Goal: Information Seeking & Learning: Learn about a topic

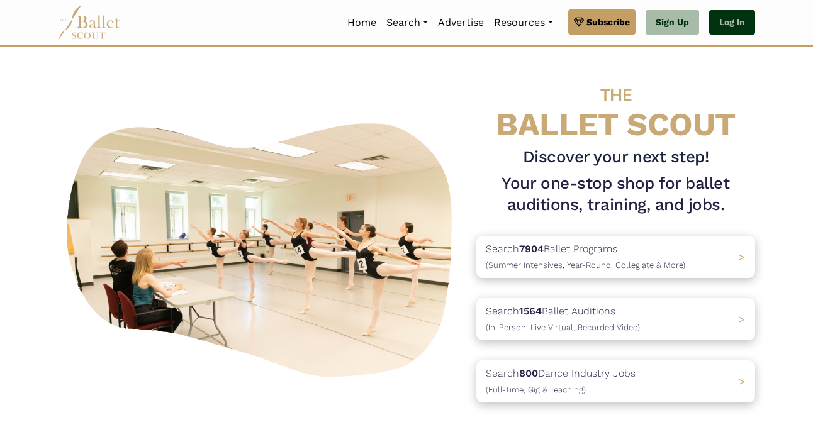
click at [735, 28] on link "Log In" at bounding box center [732, 22] width 46 height 25
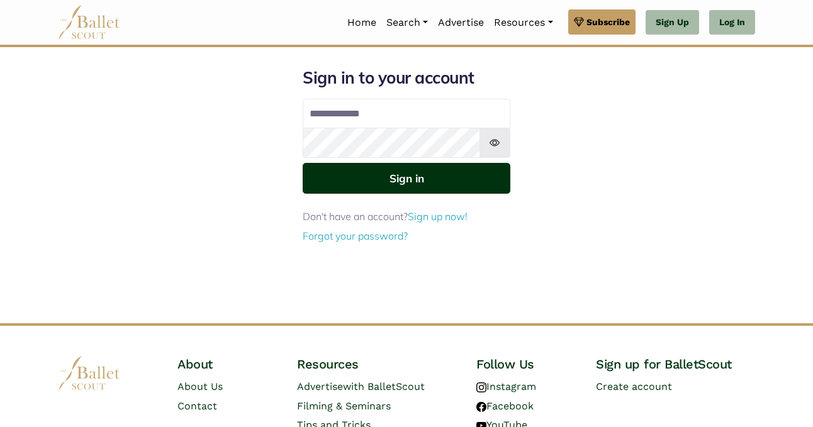
type input "**********"
click at [406, 181] on button "Sign in" at bounding box center [407, 178] width 208 height 31
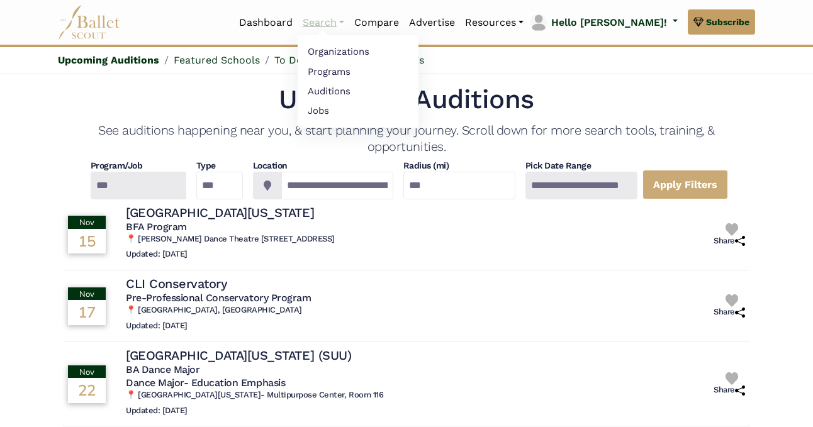
click at [349, 25] on link "Search" at bounding box center [324, 22] width 52 height 26
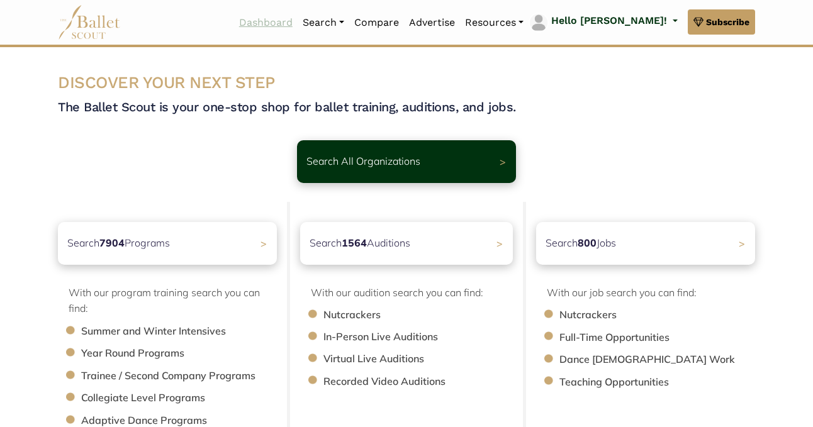
click at [298, 24] on link "Dashboard" at bounding box center [266, 22] width 64 height 26
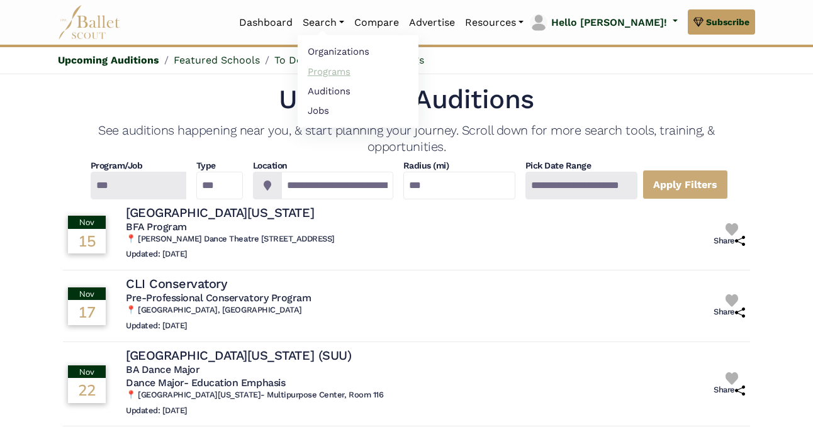
click at [370, 71] on link "Programs" at bounding box center [358, 71] width 121 height 19
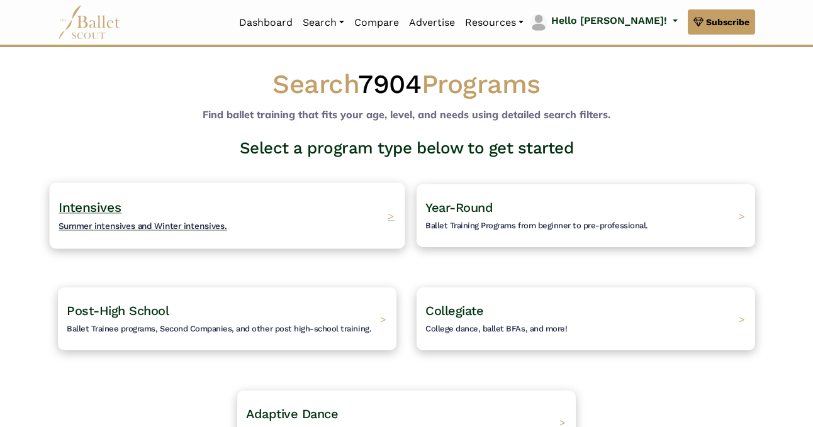
click at [111, 226] on span "Summer intensives and Winter intensives." at bounding box center [142, 226] width 169 height 10
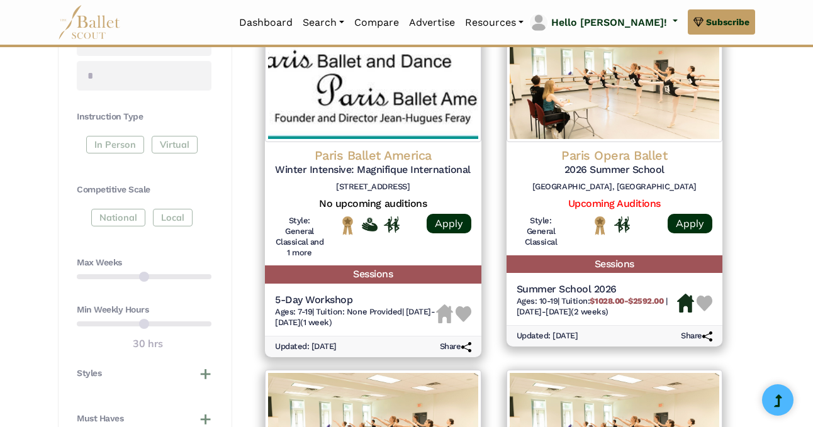
scroll to position [654, 0]
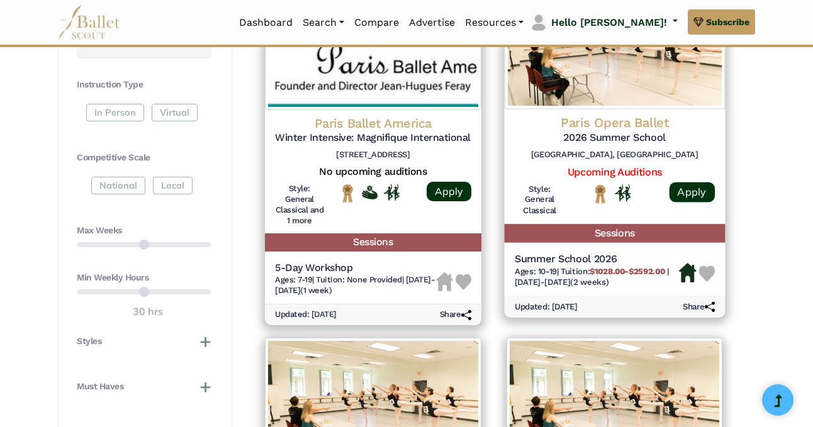
click at [575, 128] on h4 "Paris Opera Ballet" at bounding box center [614, 122] width 200 height 17
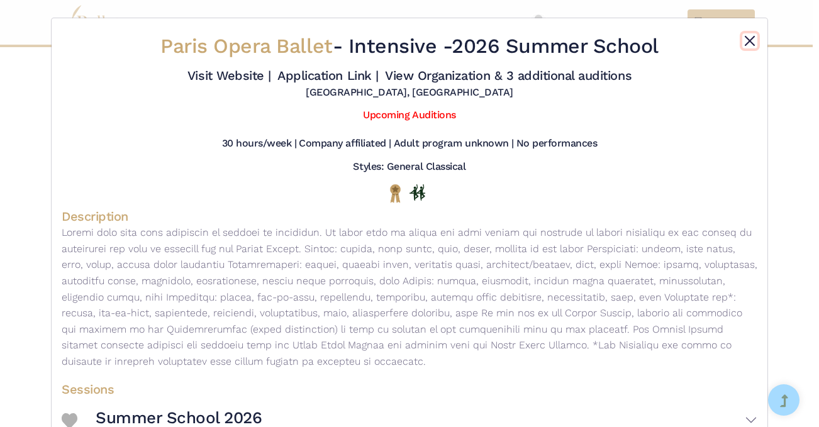
click at [742, 44] on button "Close" at bounding box center [749, 40] width 15 height 15
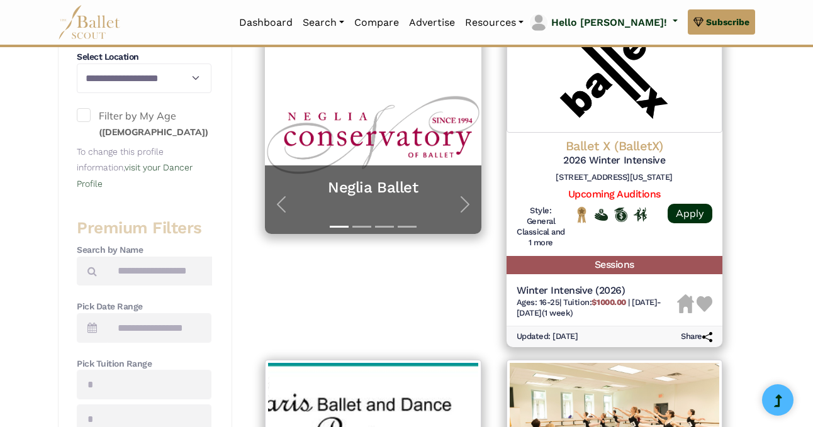
scroll to position [279, 0]
click at [85, 113] on span at bounding box center [84, 115] width 14 height 14
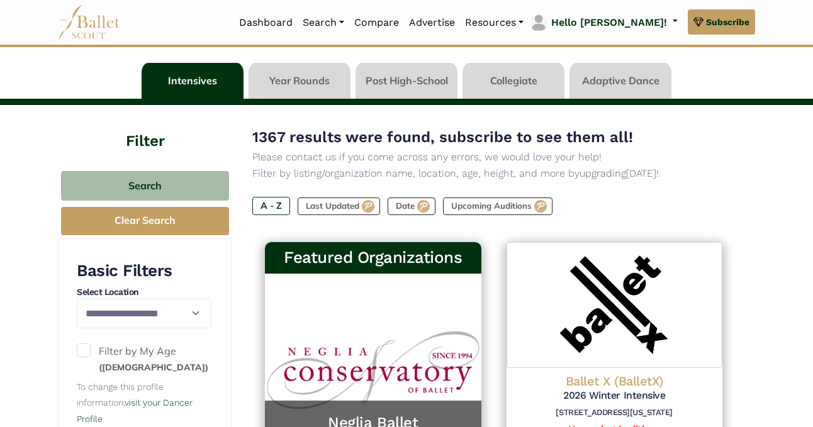
scroll to position [27, 0]
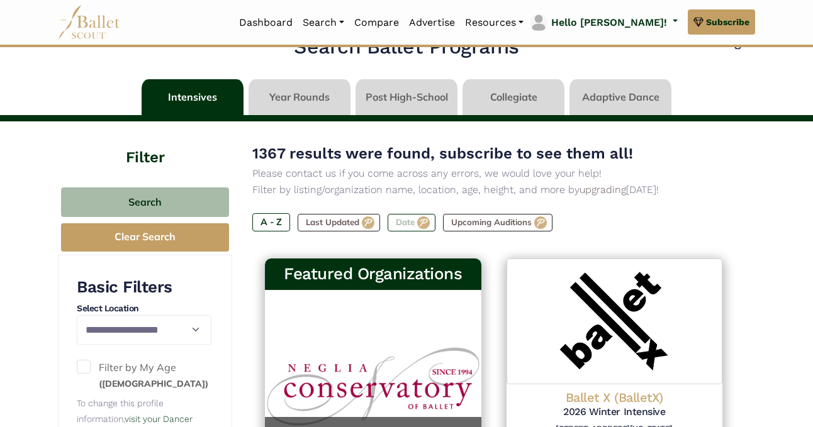
click at [409, 222] on label "Date" at bounding box center [411, 223] width 48 height 18
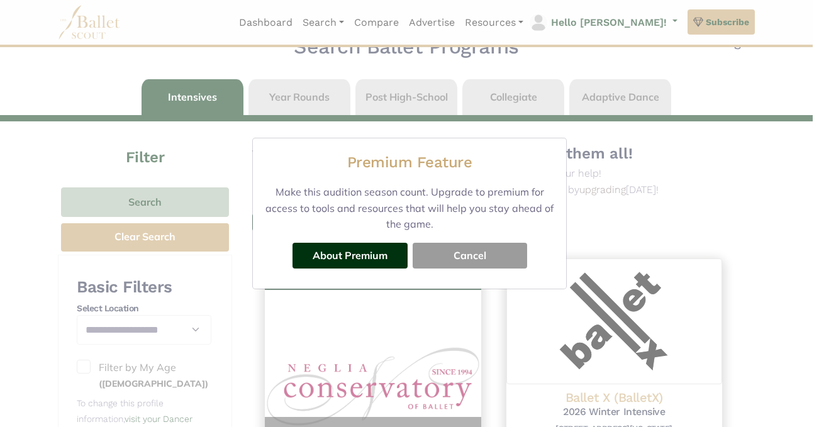
click at [465, 253] on button "Cancel" at bounding box center [470, 255] width 114 height 25
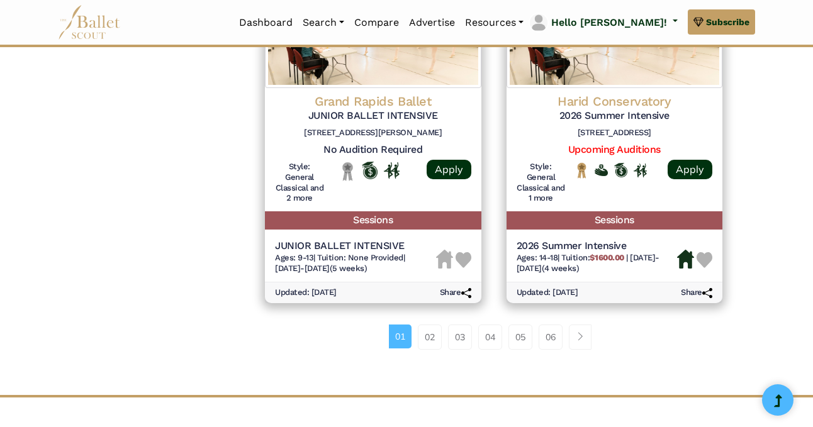
scroll to position [1827, 0]
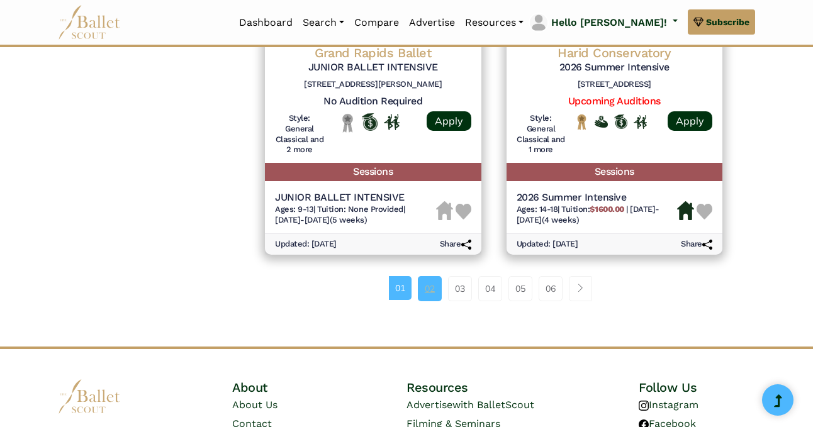
click at [426, 292] on link "02" at bounding box center [430, 288] width 24 height 25
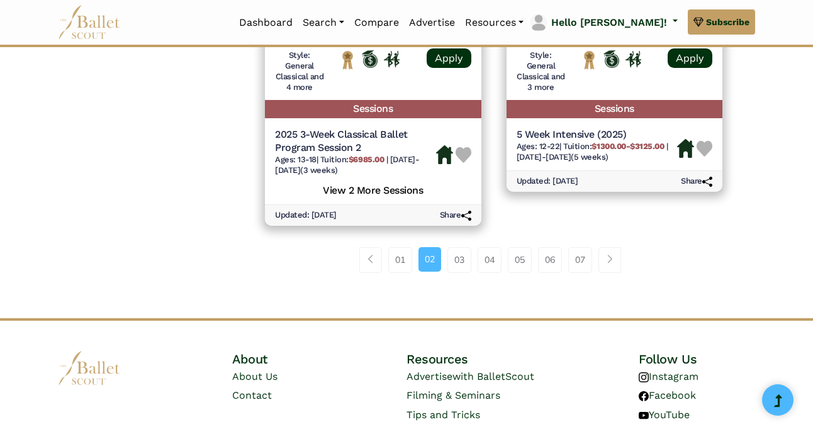
scroll to position [1887, 0]
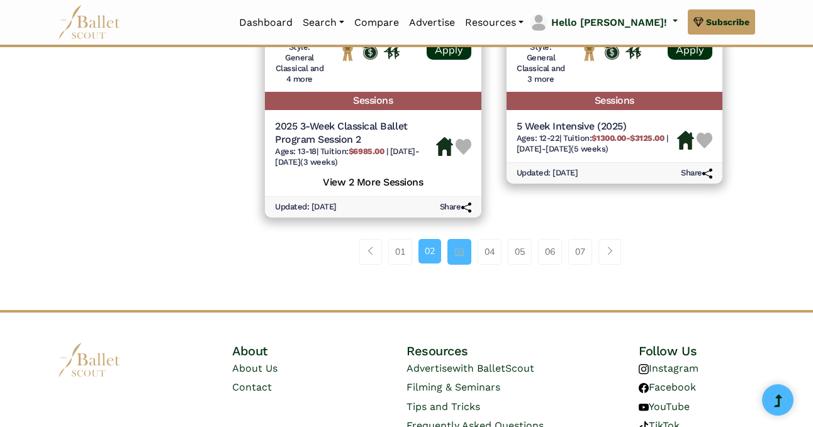
click at [465, 251] on link "03" at bounding box center [459, 251] width 24 height 25
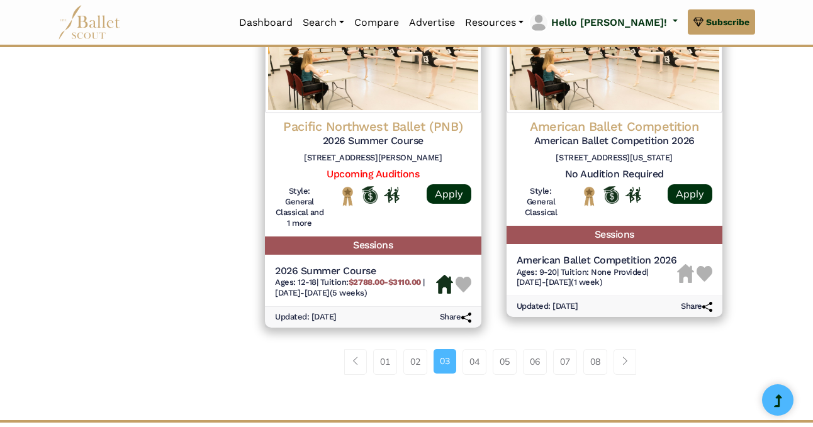
scroll to position [1792, 0]
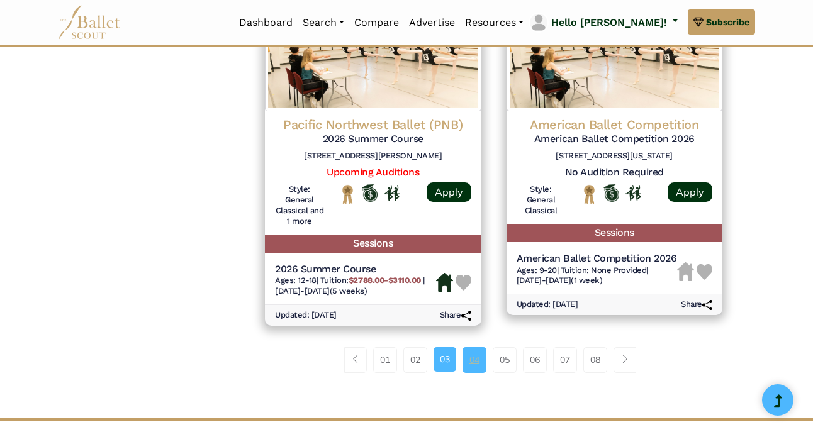
click at [471, 358] on link "04" at bounding box center [474, 359] width 24 height 25
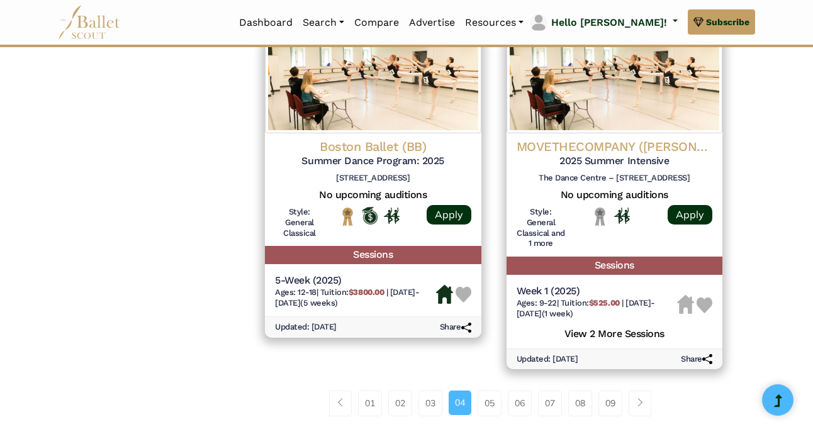
scroll to position [1739, 0]
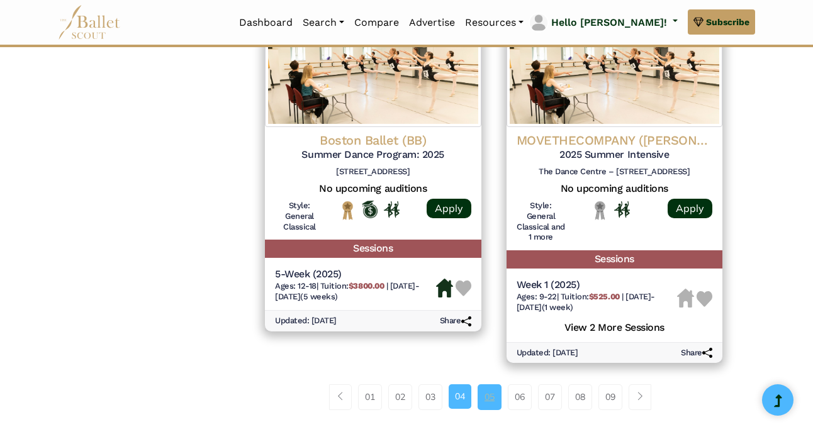
click at [486, 398] on link "05" at bounding box center [489, 396] width 24 height 25
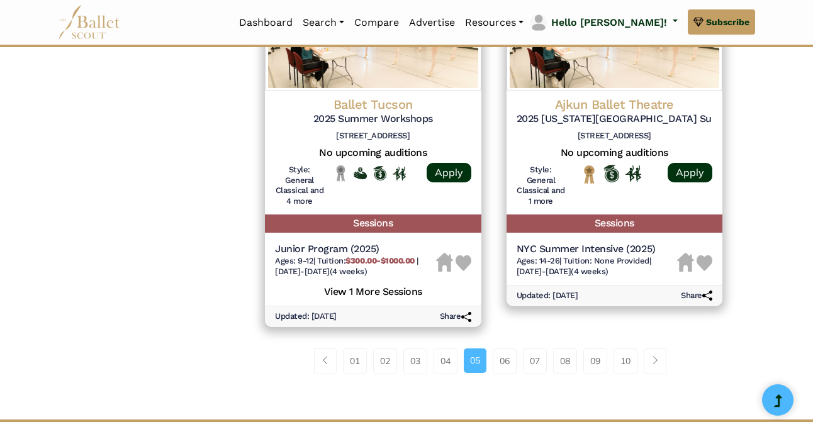
scroll to position [1812, 0]
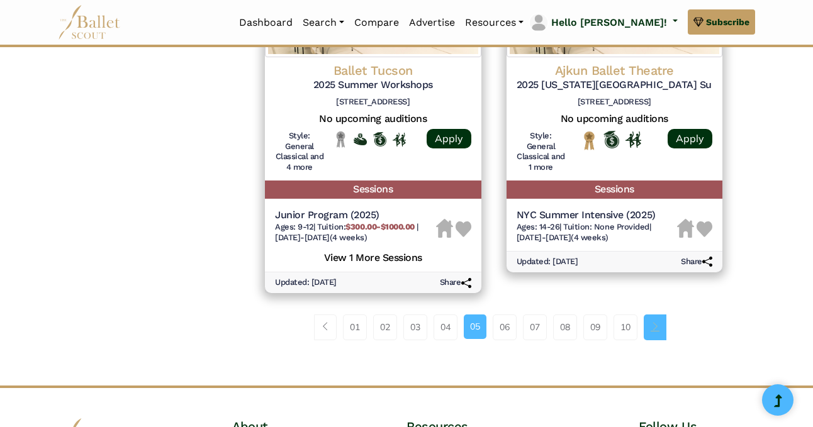
click at [659, 330] on span "Page navigation example" at bounding box center [654, 326] width 9 height 9
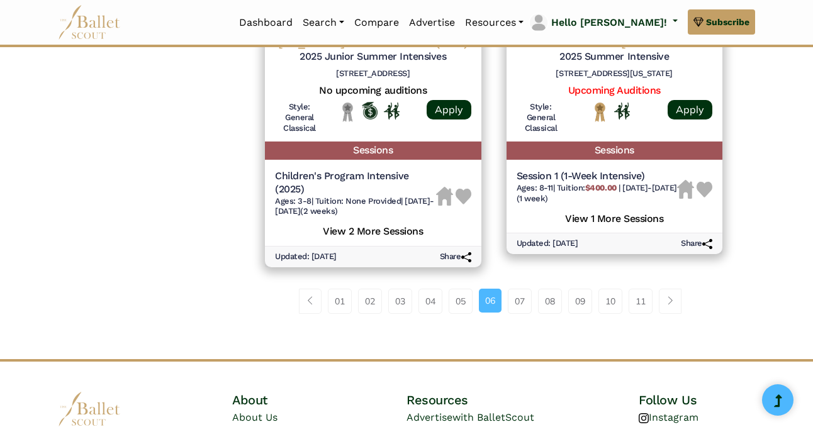
scroll to position [1862, 0]
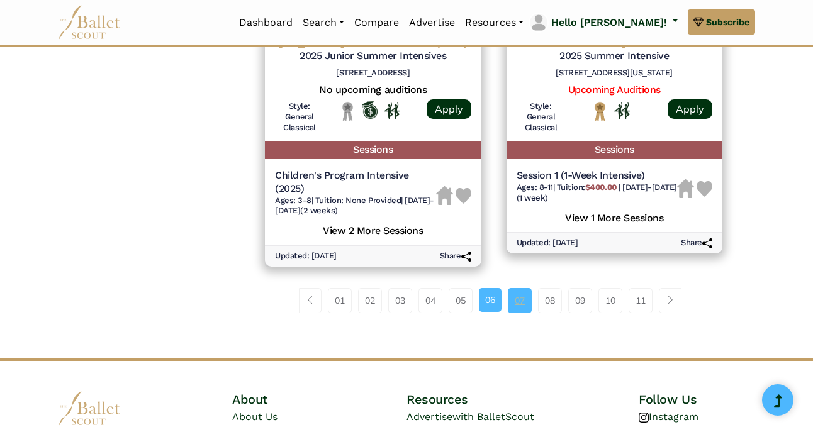
click at [517, 301] on link "07" at bounding box center [520, 300] width 24 height 25
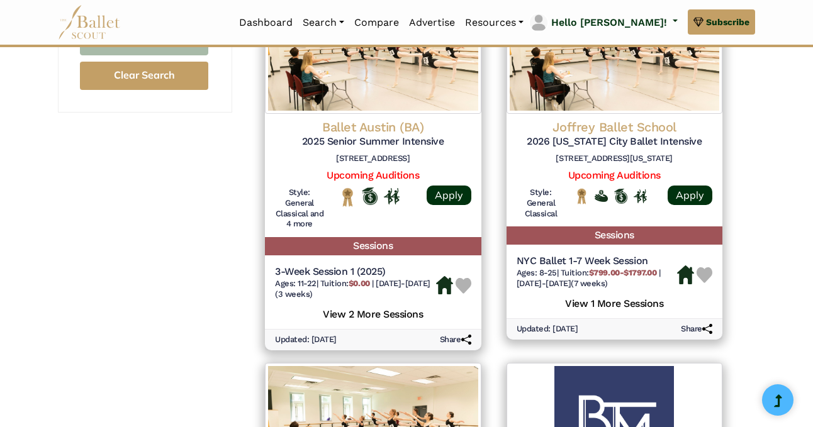
scroll to position [1082, 0]
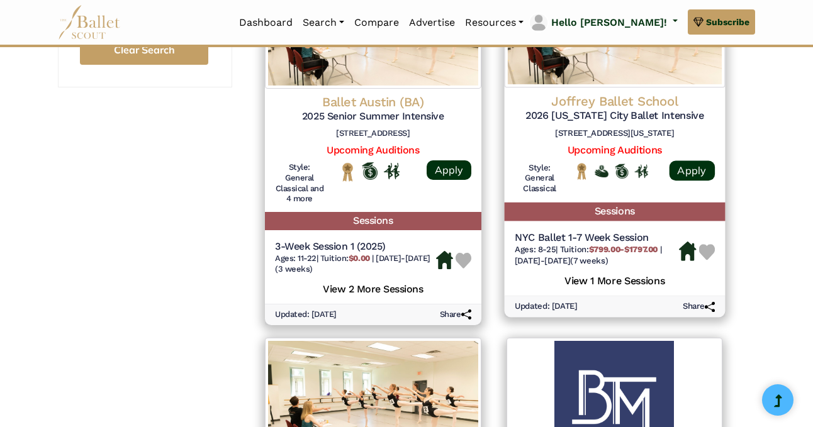
click at [625, 105] on h4 "Joffrey Ballet School" at bounding box center [614, 101] width 200 height 17
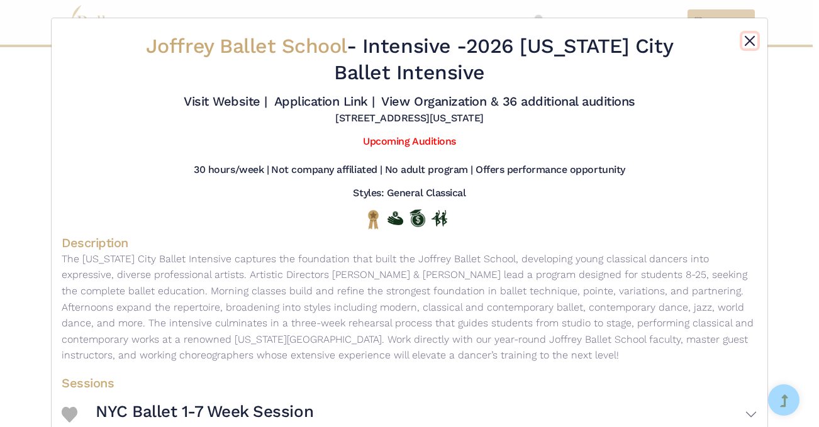
click at [749, 42] on button "Close" at bounding box center [749, 40] width 15 height 15
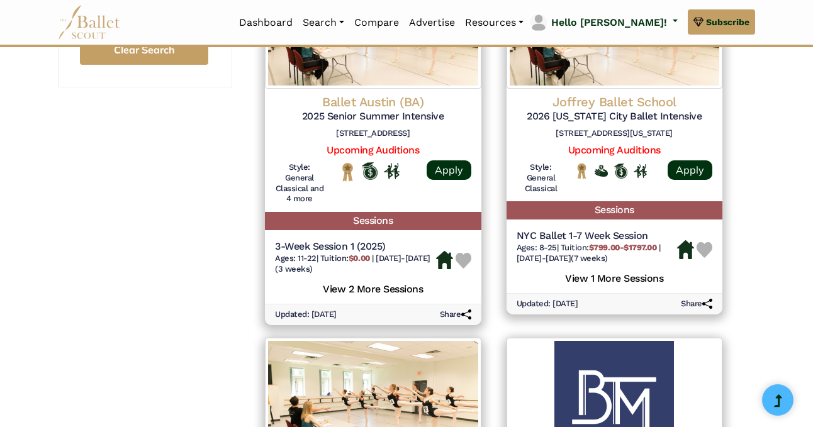
click at [773, 176] on div "**********" at bounding box center [406, 194] width 813 height 2255
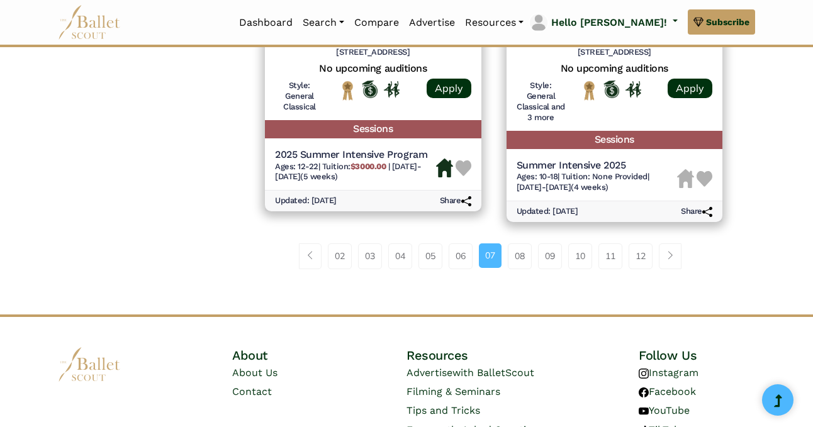
scroll to position [1887, 0]
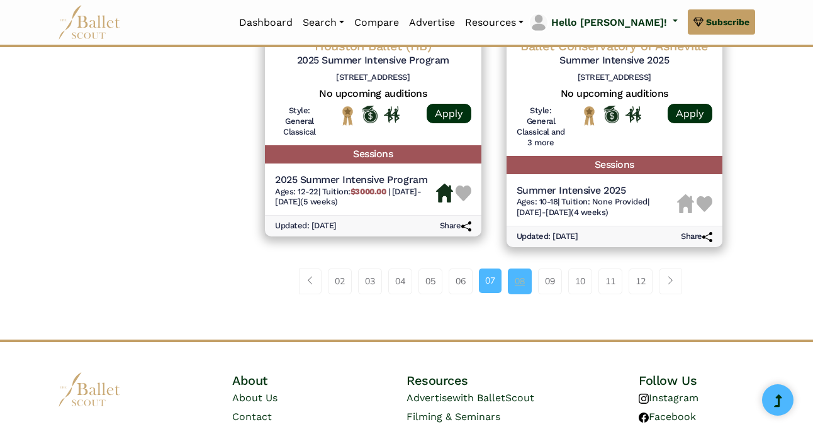
click at [521, 289] on link "08" at bounding box center [520, 281] width 24 height 25
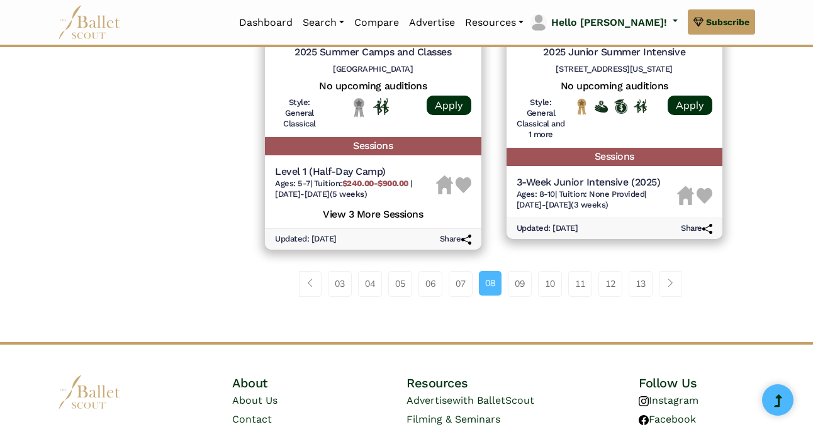
scroll to position [1887, 0]
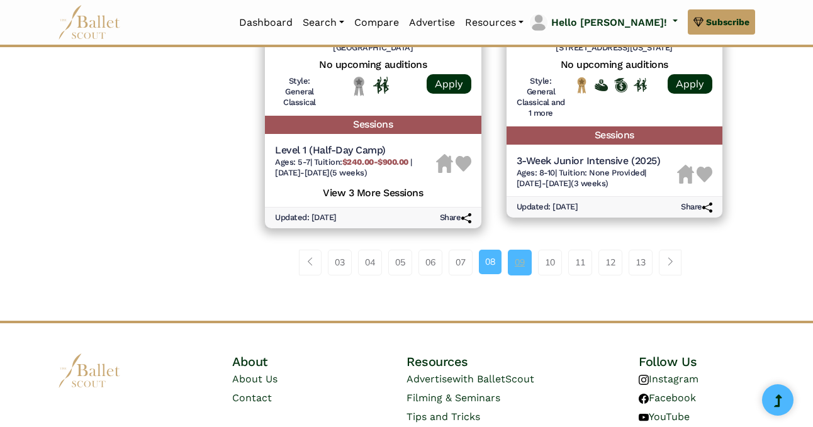
click at [519, 251] on link "09" at bounding box center [520, 262] width 24 height 25
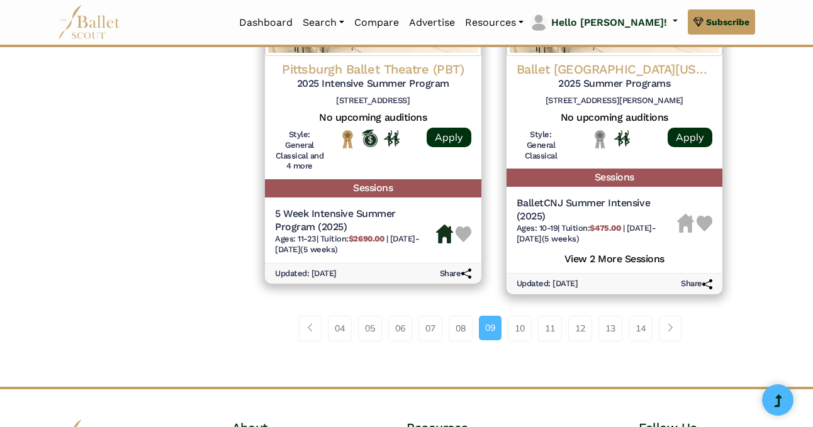
scroll to position [1812, 0]
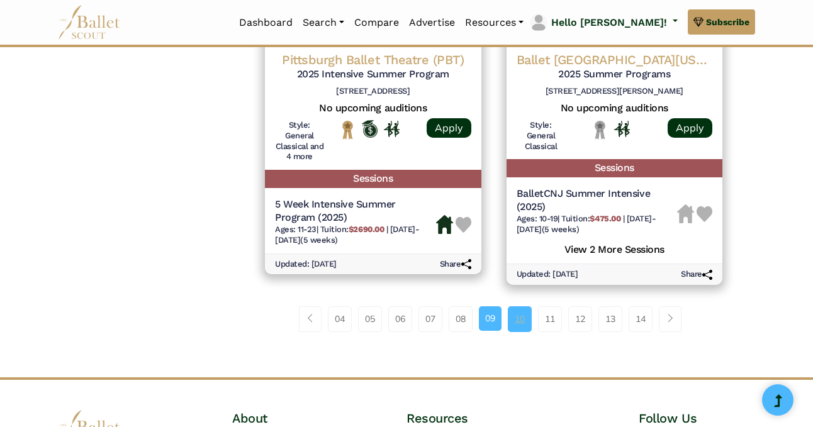
click at [521, 320] on link "10" at bounding box center [520, 318] width 24 height 25
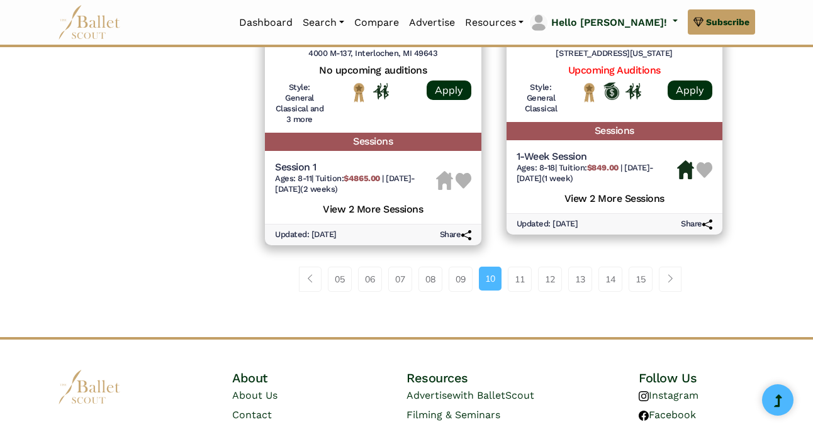
scroll to position [1912, 0]
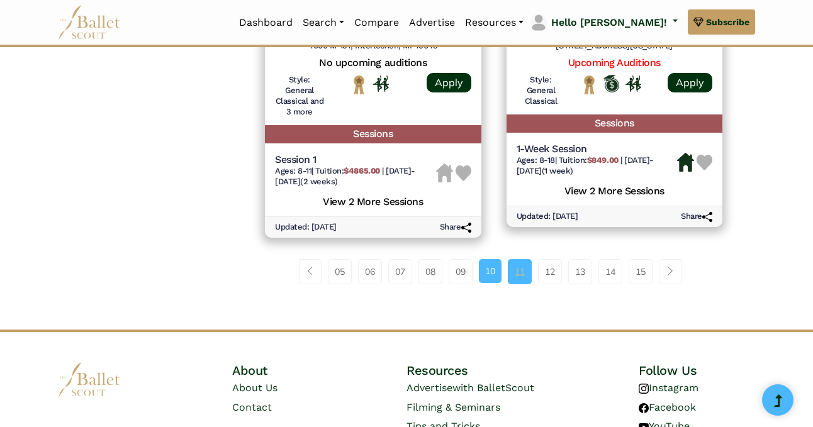
click at [516, 281] on link "11" at bounding box center [520, 271] width 24 height 25
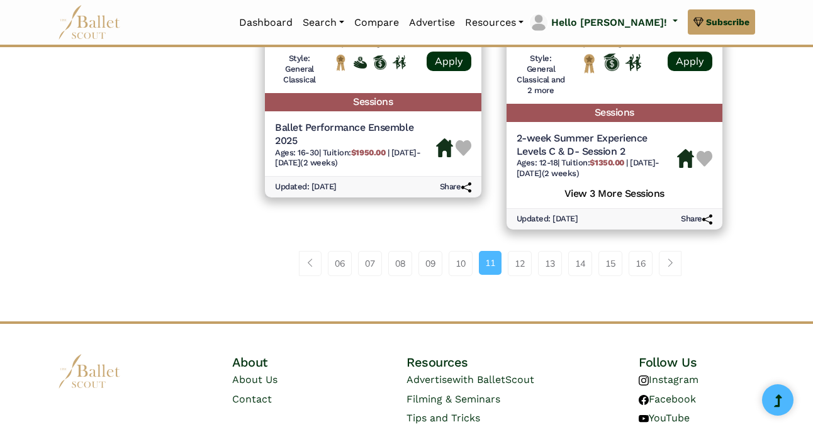
scroll to position [1912, 0]
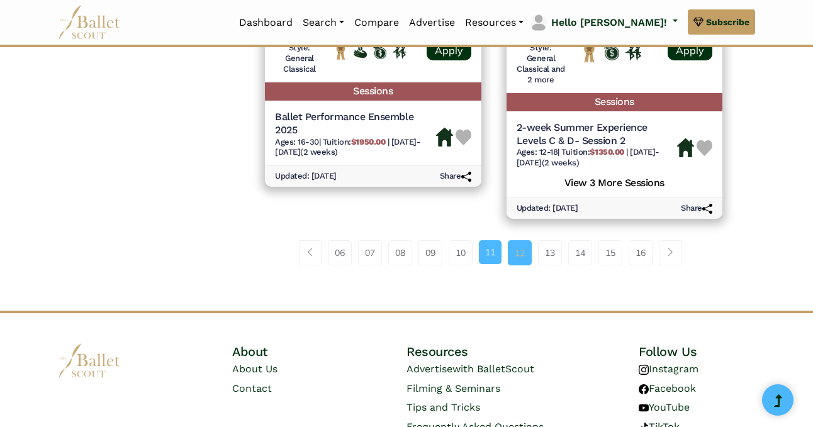
click at [515, 255] on link "12" at bounding box center [520, 252] width 24 height 25
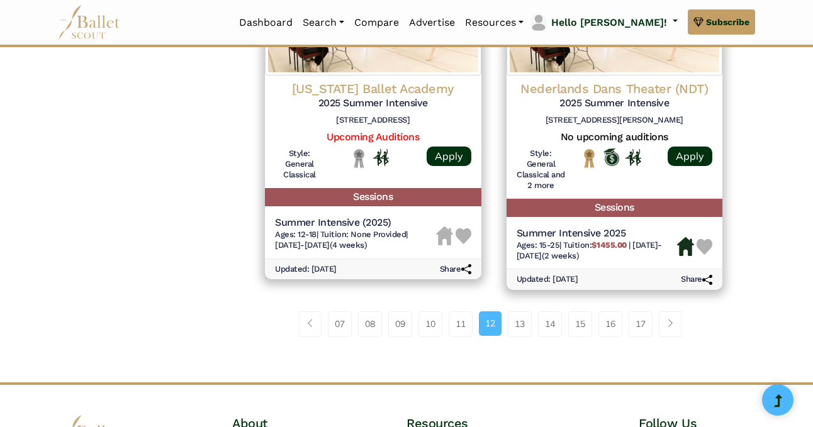
scroll to position [1812, 0]
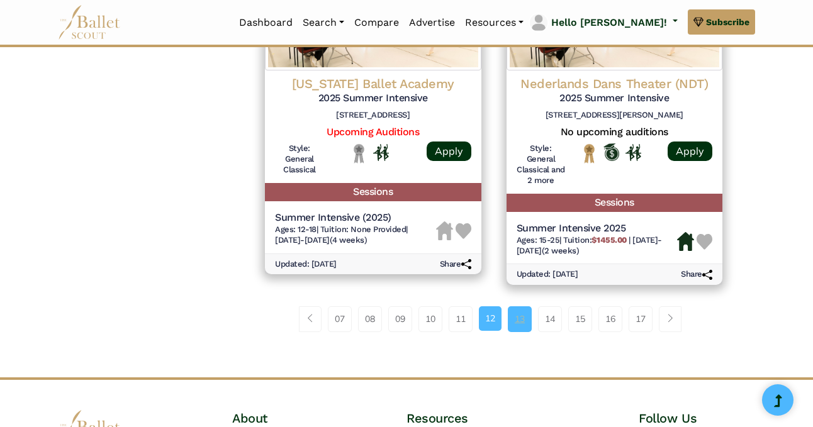
click at [515, 315] on link "13" at bounding box center [520, 318] width 24 height 25
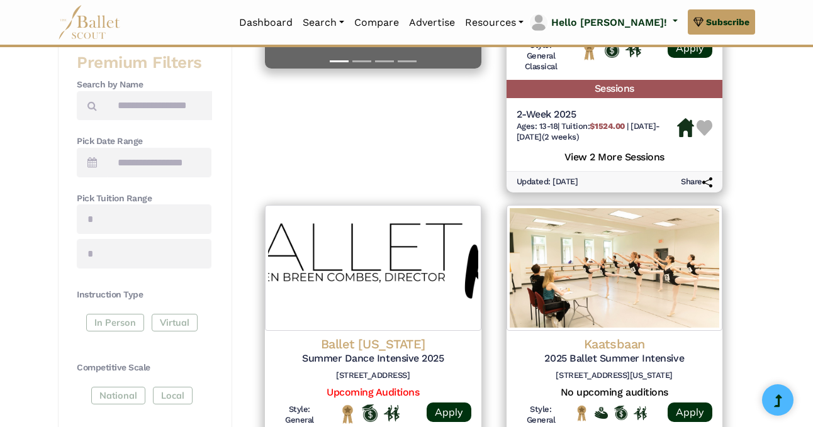
scroll to position [478, 0]
